Goal: Task Accomplishment & Management: Manage account settings

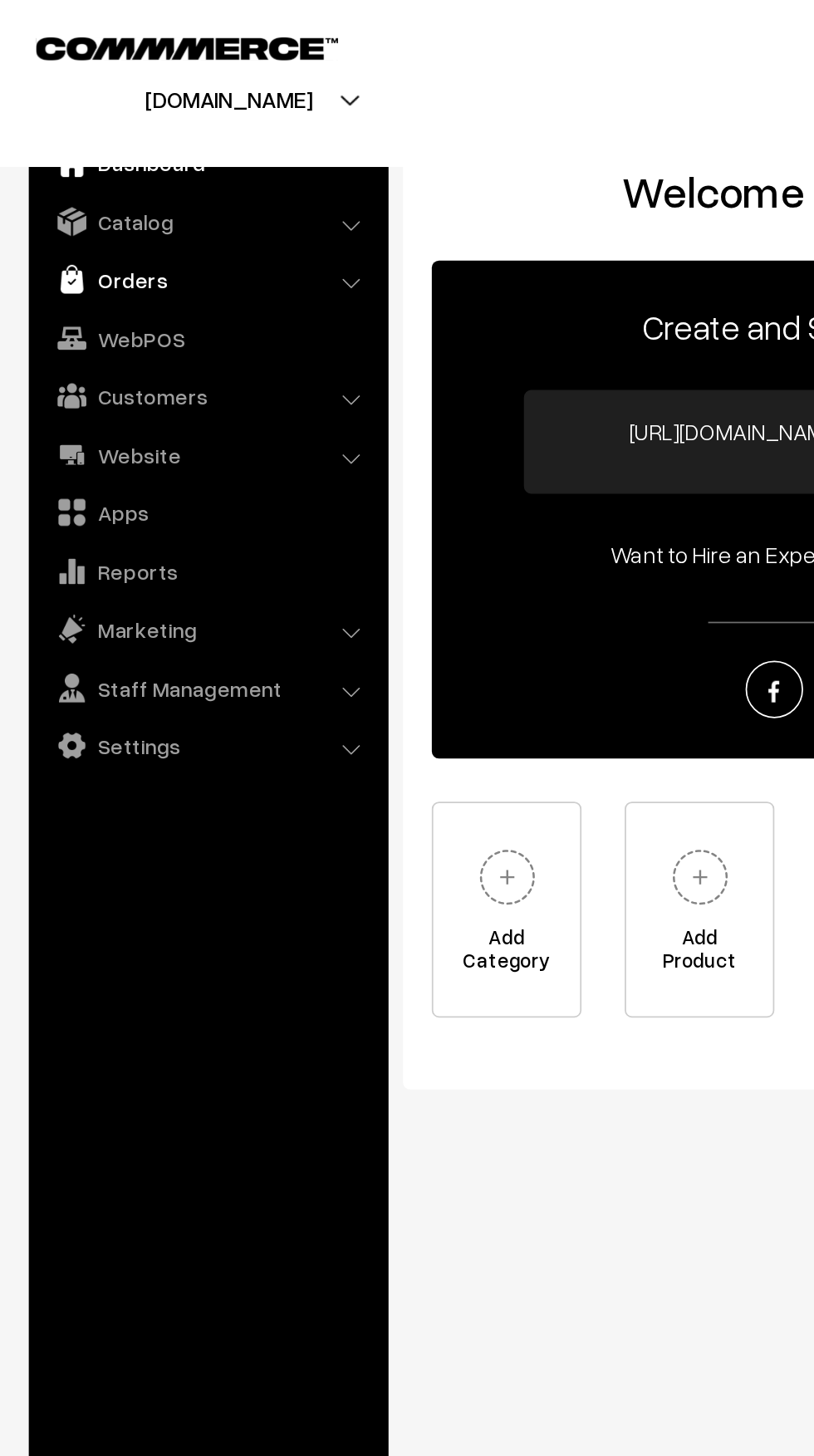
click at [62, 175] on link "Orders" at bounding box center [119, 161] width 197 height 30
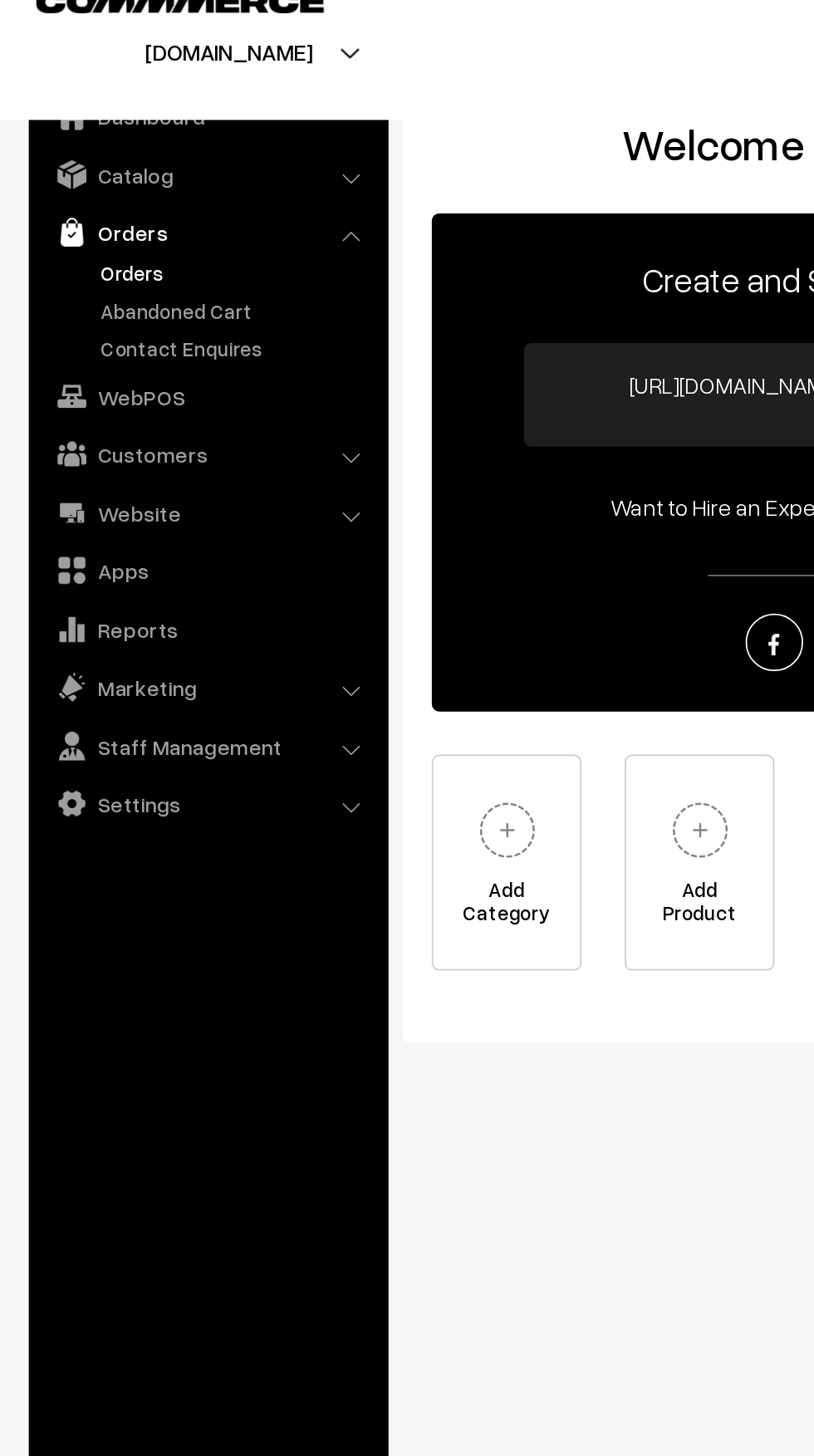
click at [62, 185] on link "Orders" at bounding box center [136, 185] width 165 height 18
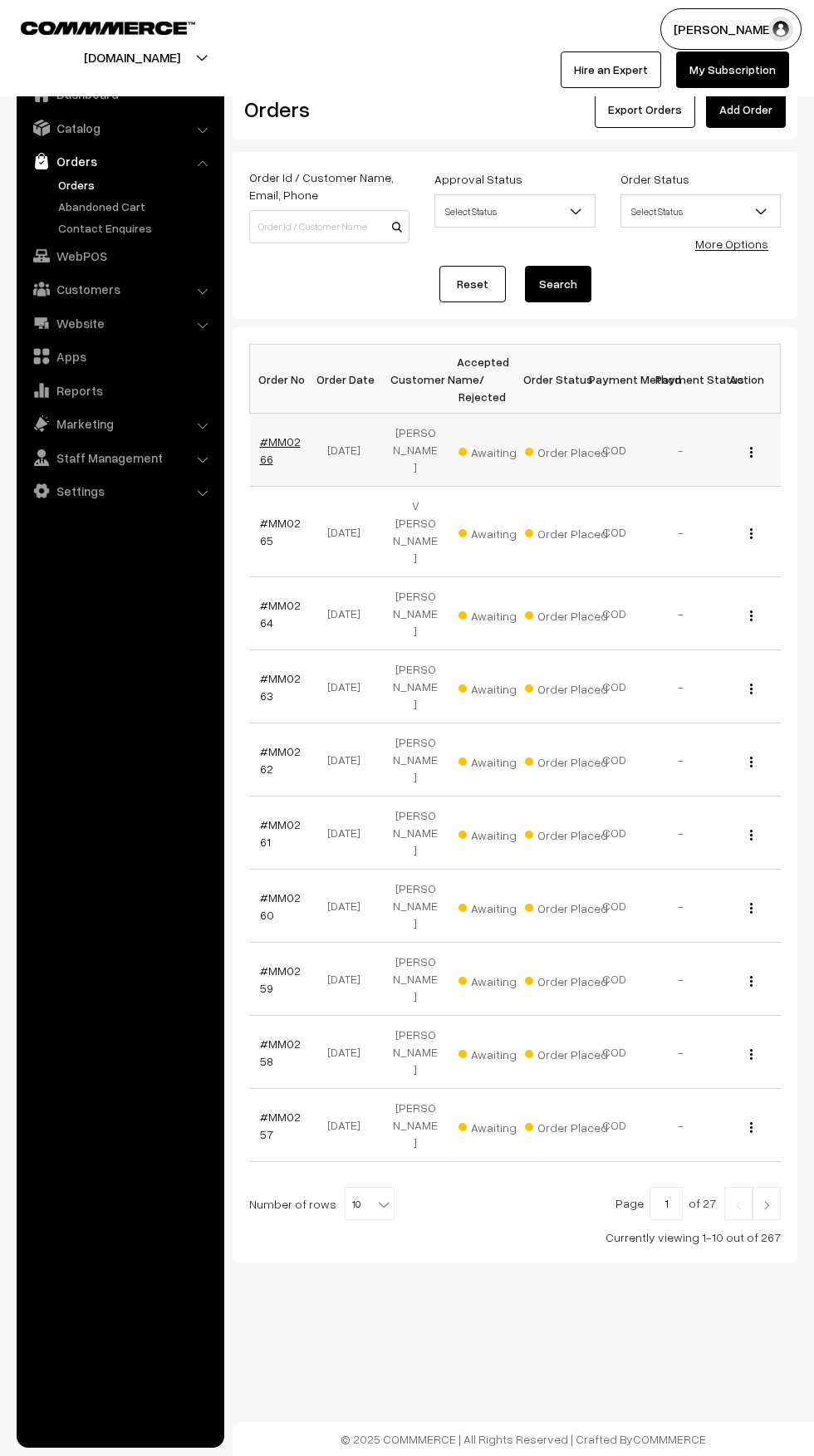
click at [263, 458] on link "#MM0266" at bounding box center [280, 451] width 41 height 32
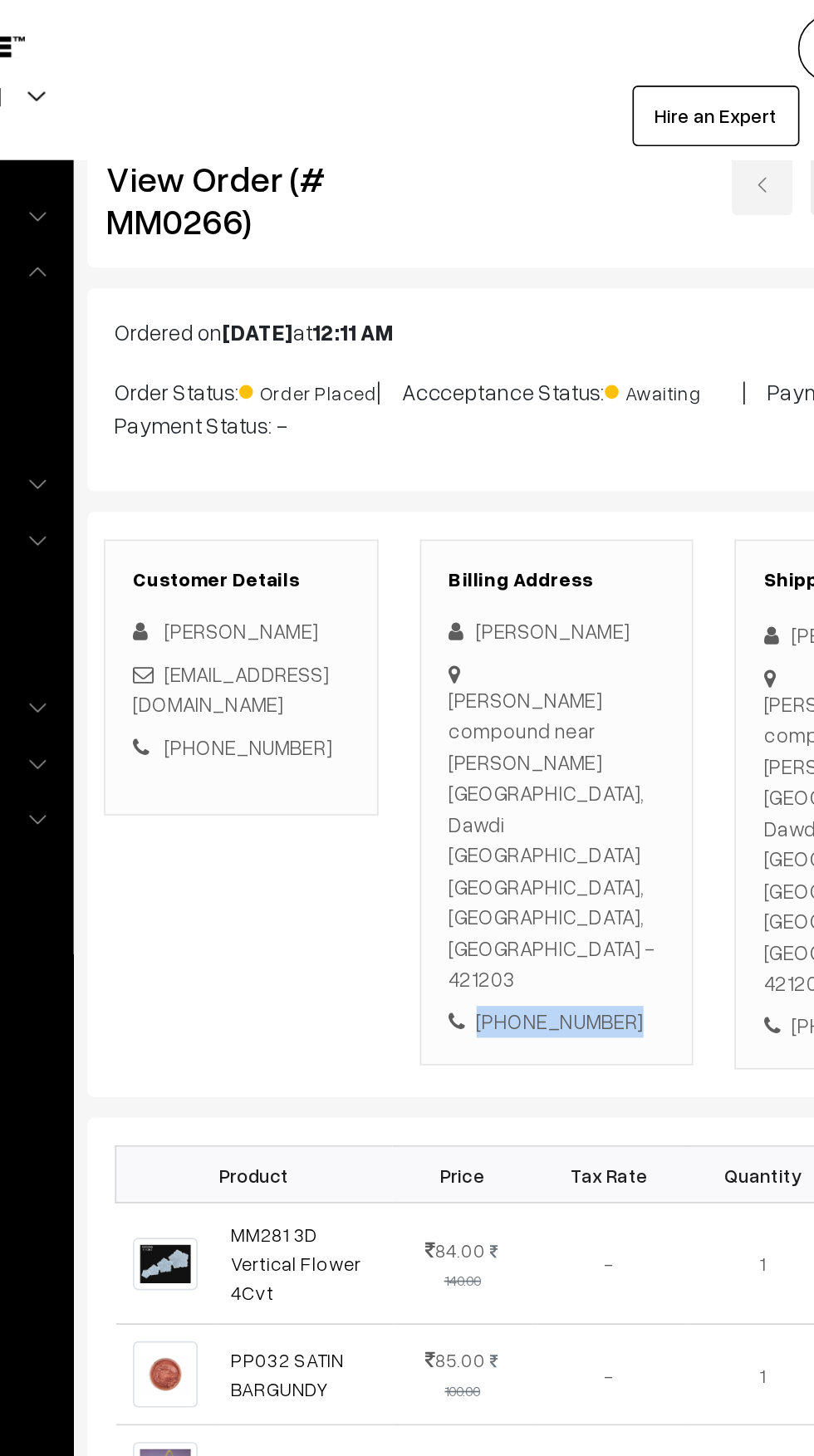
copy div "[PHONE_NUMBER]"
